Goal: Task Accomplishment & Management: Manage account settings

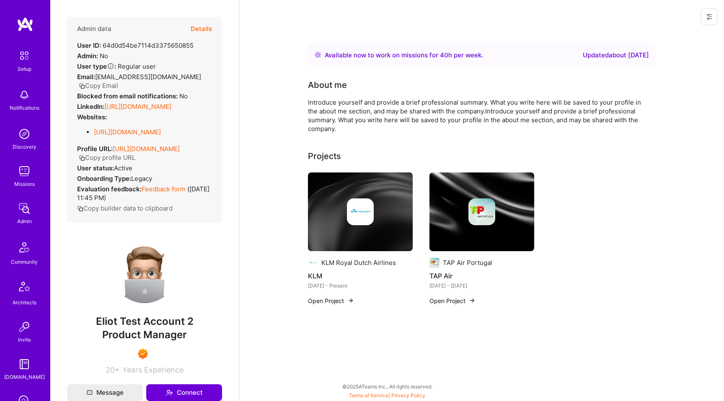
click at [724, 28] on div at bounding box center [707, 17] width 33 height 34
click at [709, 17] on icon at bounding box center [709, 16] width 7 height 7
click at [683, 37] on button "Login as [PERSON_NAME]" at bounding box center [673, 35] width 88 height 21
